Goal: Task Accomplishment & Management: Manage account settings

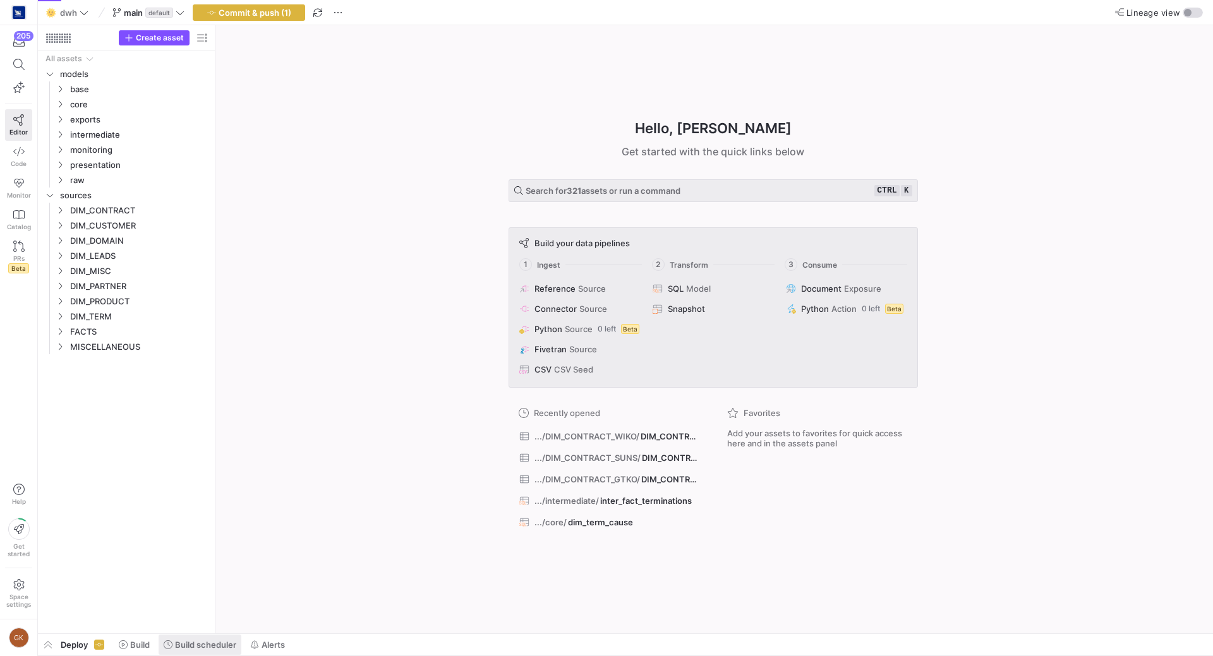
click at [187, 647] on span "Build scheduler" at bounding box center [205, 645] width 61 height 10
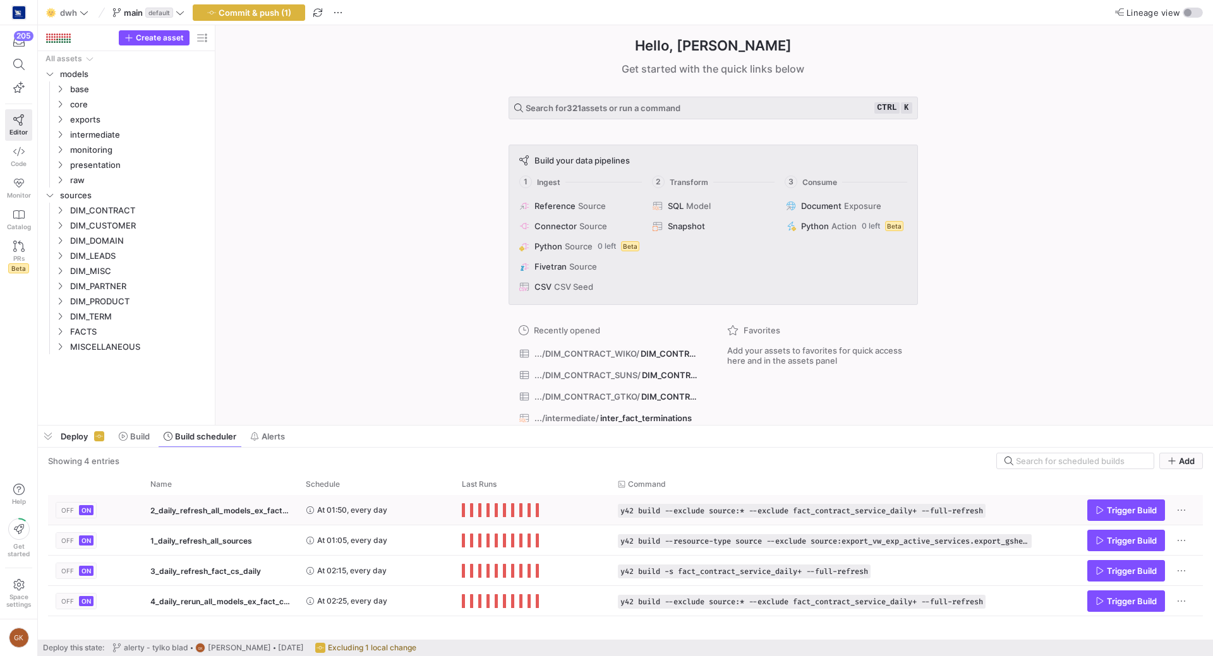
click at [64, 507] on span "OFF" at bounding box center [67, 511] width 13 height 8
click at [68, 540] on span "OFF" at bounding box center [67, 541] width 13 height 8
click at [70, 571] on span "OFF" at bounding box center [67, 571] width 13 height 8
click at [71, 604] on span "OFF" at bounding box center [67, 602] width 13 height 8
click at [69, 508] on span "OFF" at bounding box center [67, 511] width 13 height 8
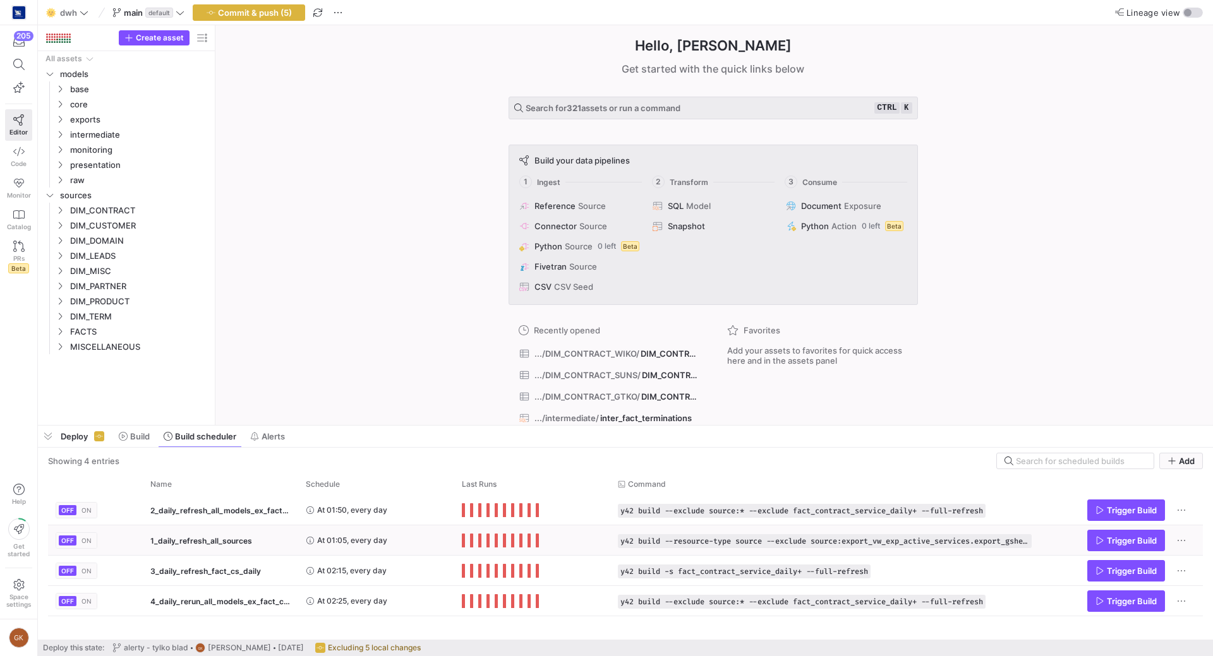
click at [71, 540] on span "OFF" at bounding box center [67, 541] width 13 height 8
click at [69, 573] on span "OFF" at bounding box center [67, 571] width 13 height 8
click at [82, 571] on span "ON" at bounding box center [86, 571] width 10 height 8
click at [85, 604] on span "ON" at bounding box center [86, 602] width 10 height 8
click at [87, 530] on y42-orchestration-active-toggle-cell-renderer "OFF ON" at bounding box center [77, 541] width 42 height 30
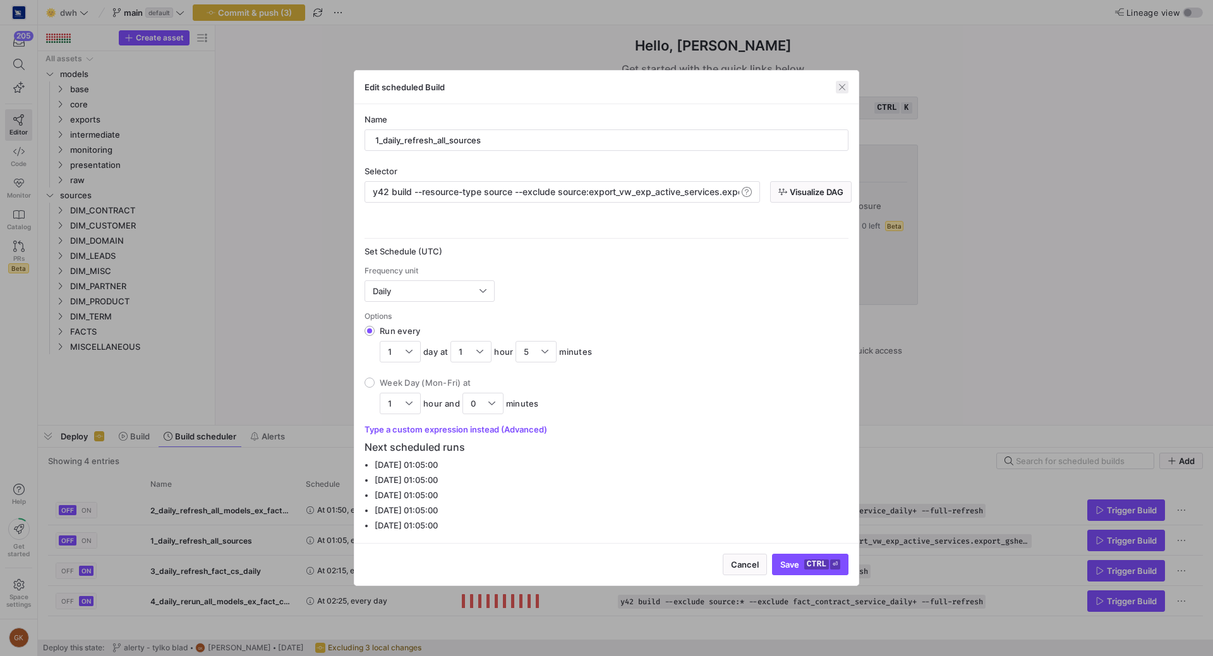
click at [839, 85] on span "button" at bounding box center [842, 87] width 13 height 13
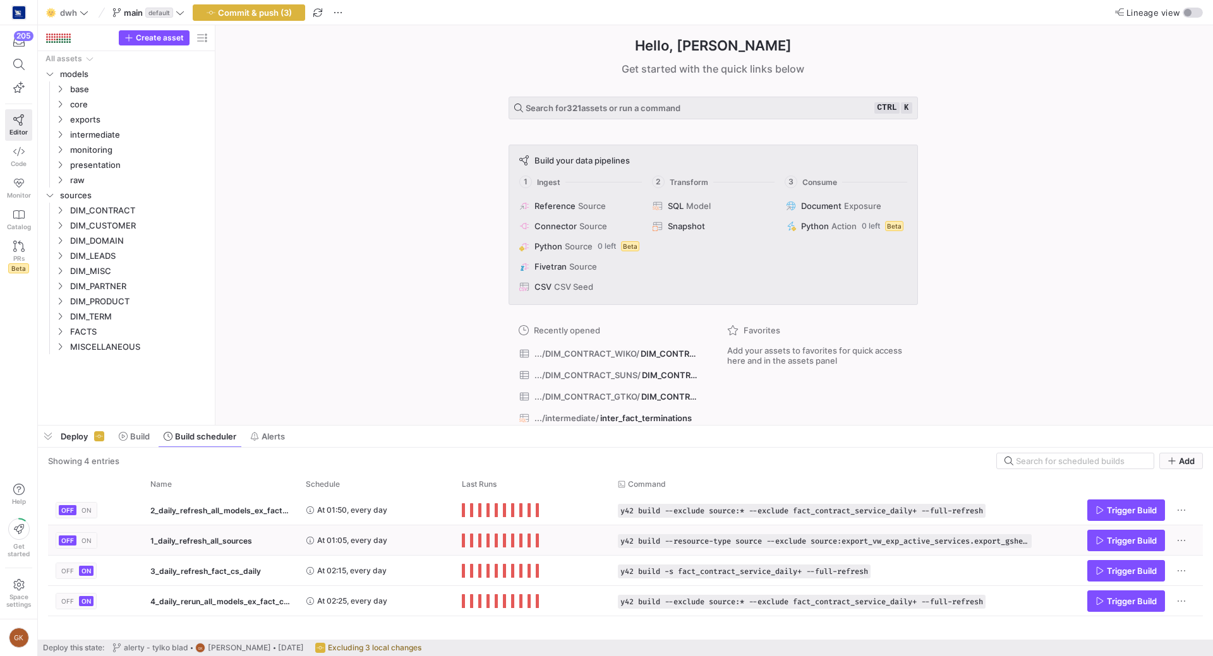
click at [86, 543] on span "ON" at bounding box center [86, 541] width 10 height 8
click at [85, 507] on span "ON" at bounding box center [86, 511] width 10 height 8
click at [68, 514] on span "OFF" at bounding box center [67, 511] width 13 height 8
click at [66, 544] on span "OFF" at bounding box center [67, 541] width 13 height 8
click at [64, 575] on button "OFF" at bounding box center [68, 571] width 18 height 10
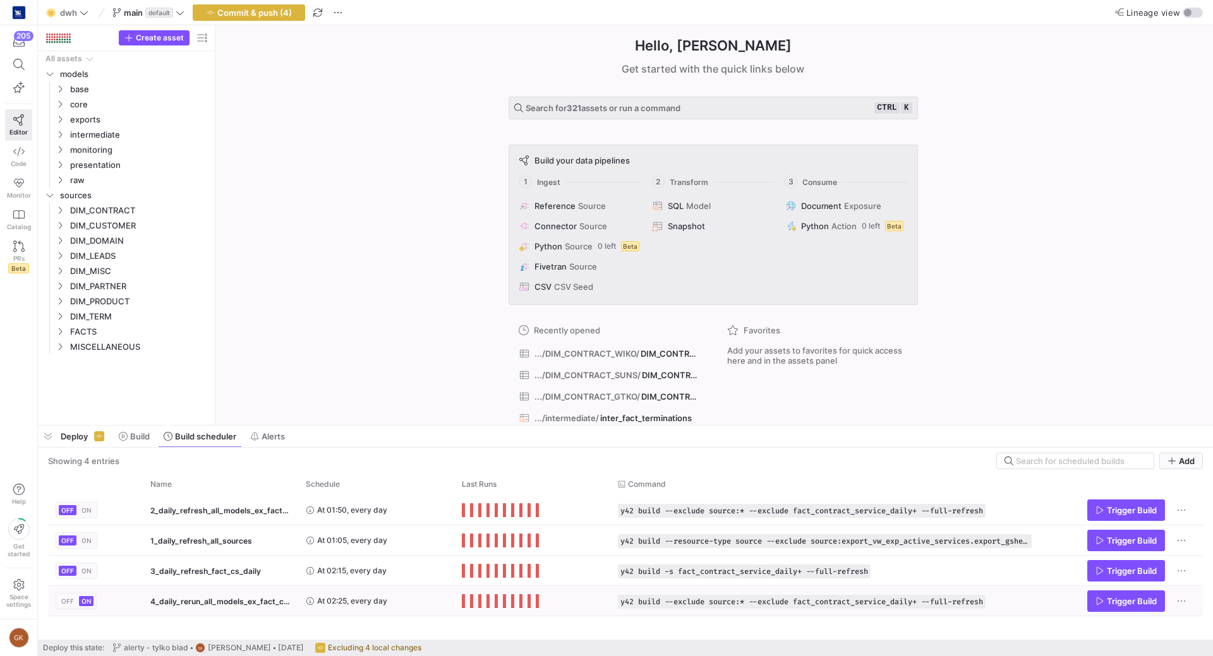
click at [63, 603] on span "OFF" at bounding box center [67, 602] width 13 height 8
click at [259, 5] on span "button" at bounding box center [248, 12] width 111 height 15
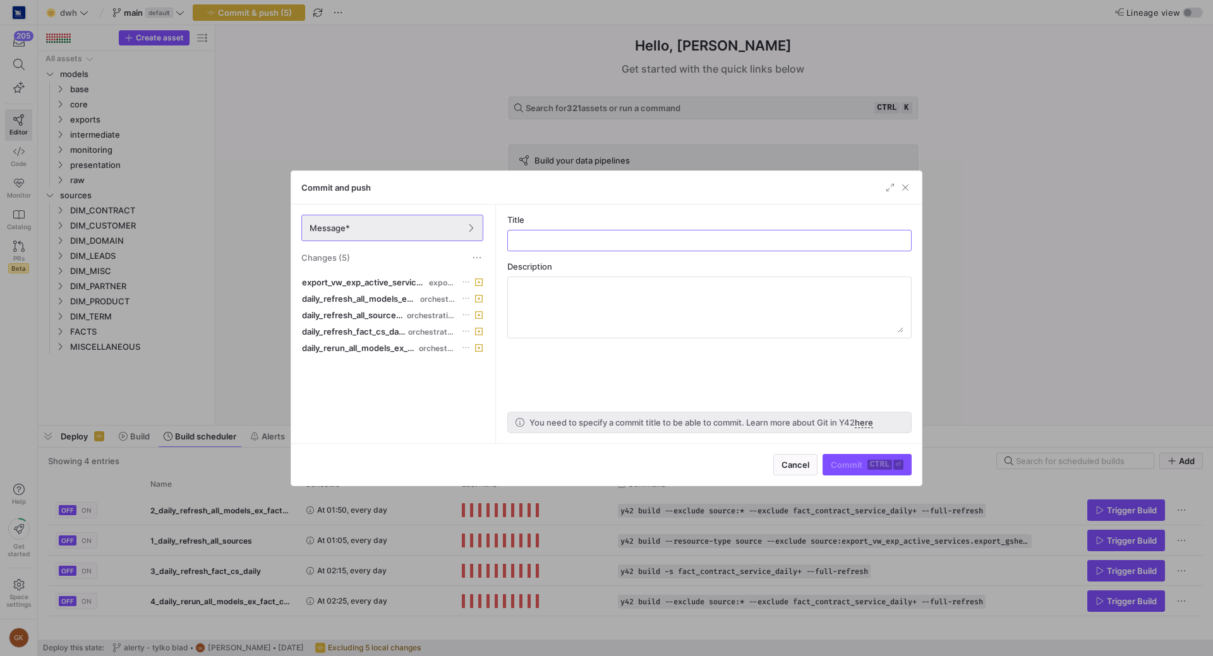
click at [879, 467] on div "Commit ctrl ⏎" at bounding box center [866, 464] width 89 height 21
click at [553, 237] on input "text" at bounding box center [709, 241] width 383 height 10
drag, startPoint x: 861, startPoint y: 242, endPoint x: 450, endPoint y: 222, distance: 411.1
click at [518, 236] on input "wyłaczenie shcedulera jobow - nie działaja (zgłąszają błędy) i tak, system wyłą…" at bounding box center [709, 241] width 383 height 10
type input "wyłaczenie shcedulera jobow - nie działaja (zgłąszają błędy) i tak, system wyłą…"
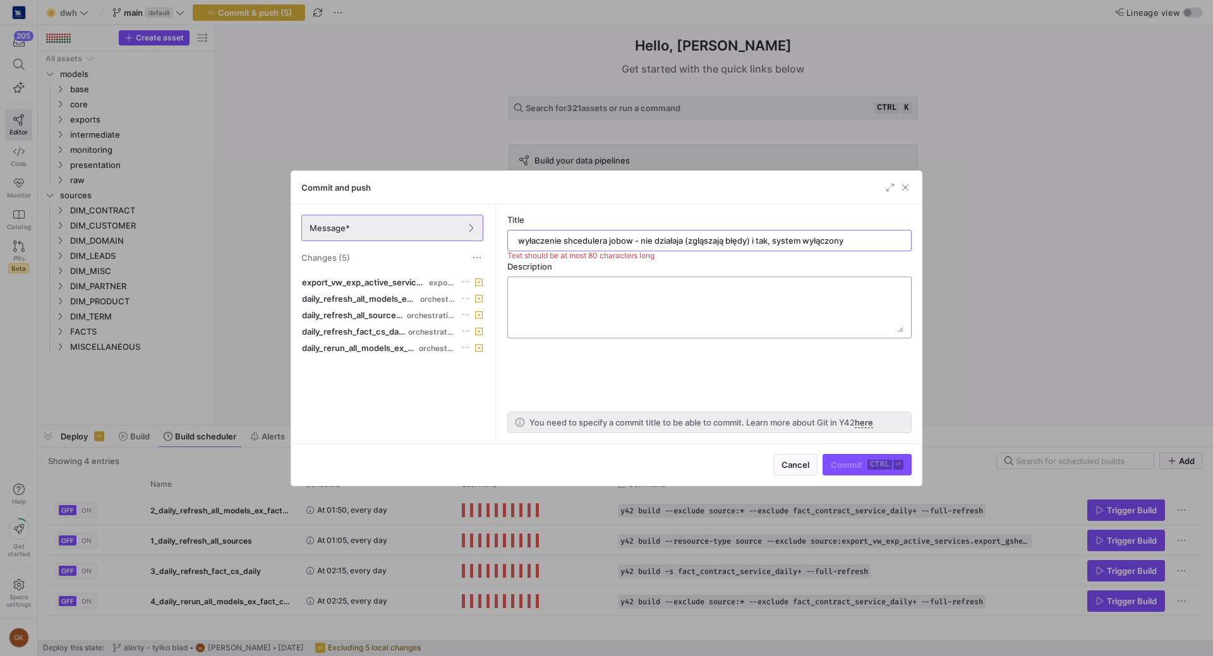
click at [534, 293] on textarea at bounding box center [709, 307] width 388 height 51
paste textarea "wyłaczenie shcedulera jobow - nie działaja (zgłąszają błędy) i tak, system wyłą…"
type textarea "wyłaczenie shcedulera jobow - nie działaja (zgłąszają błędy) i tak, system wyłą…"
click at [852, 249] on div "wyłaczenie shcedulera jobow - nie działaja (zgłąszają błędy) i tak, system wyłą…" at bounding box center [709, 241] width 383 height 20
drag, startPoint x: 857, startPoint y: 239, endPoint x: 725, endPoint y: 236, distance: 131.4
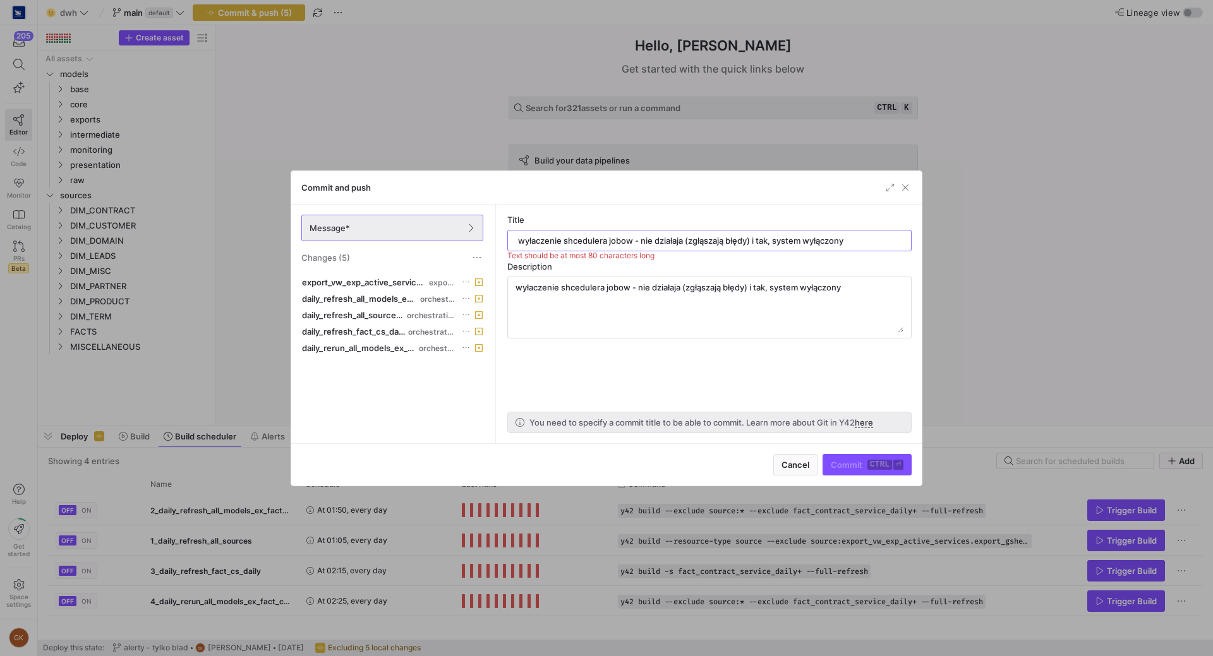
click at [776, 238] on input "wyłaczenie shcedulera jobow - nie działaja (zgłąszają błędy) i tak, system wyłą…" at bounding box center [709, 241] width 383 height 10
drag, startPoint x: 725, startPoint y: 236, endPoint x: 692, endPoint y: 235, distance: 33.5
click at [694, 236] on input "wyłaczenie shcedulera jobow - nie działaja (zgłąszają błędy) i tak, system wyłą…" at bounding box center [709, 241] width 383 height 10
click at [633, 241] on input "wyłaczenie shcedulera jobow - nie działaja (zgłąszają błędy) i tak, system wyłą…" at bounding box center [709, 241] width 383 height 10
type input "wyłaczenie shcedulera jobow"
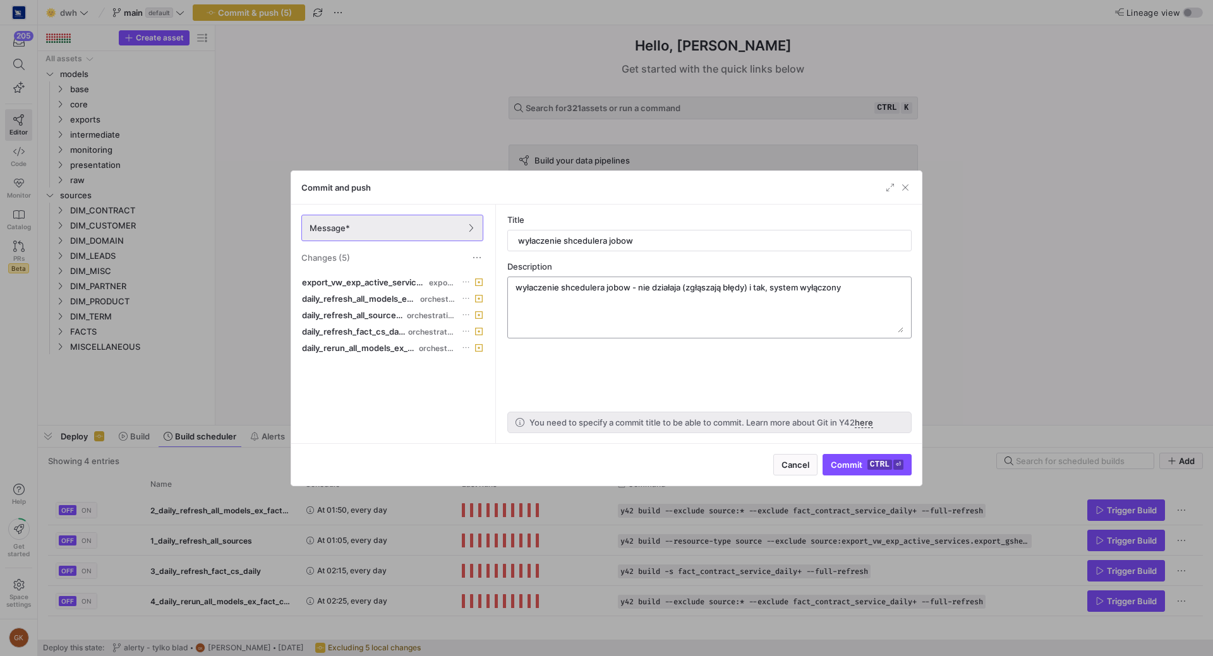
click at [719, 287] on textarea "wyłaczenie shcedulera jobow - nie działaja (zgłąszają błędy) i tak, system wyłą…" at bounding box center [709, 307] width 388 height 51
click at [688, 303] on textarea "wyłaczenie shcedulera jobow - nie działaja (zgłąszają błędy) i tak, system wyłą…" at bounding box center [709, 307] width 388 height 51
click at [870, 467] on kbd "ctrl" at bounding box center [879, 465] width 25 height 10
